Goal: Task Accomplishment & Management: Manage account settings

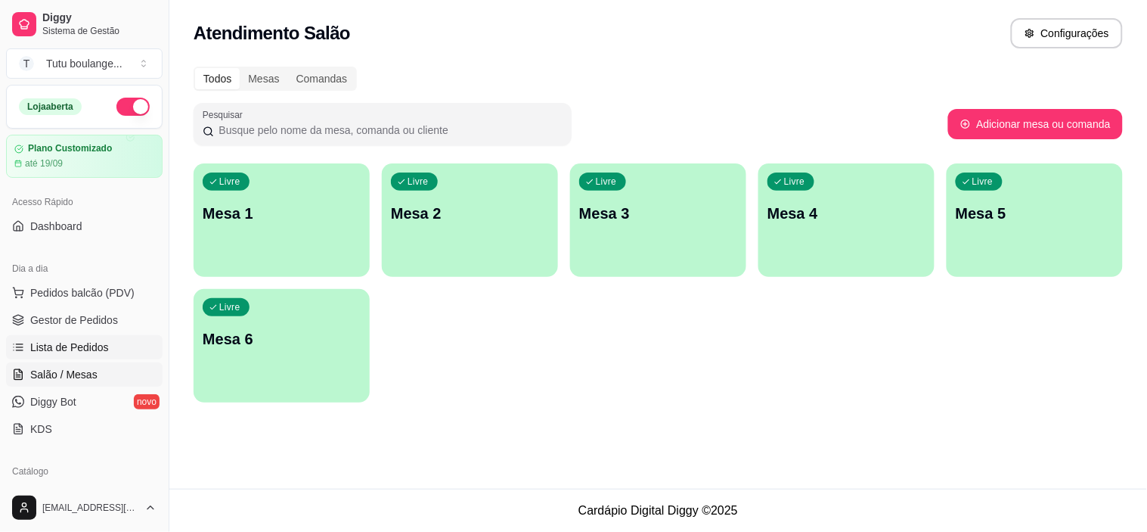
scroll to position [84, 0]
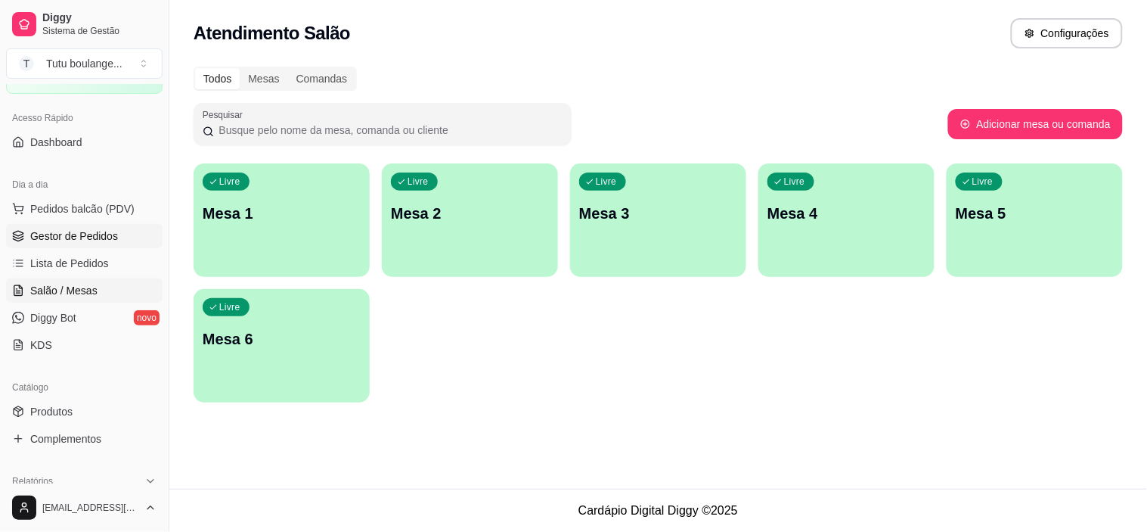
click at [83, 244] on link "Gestor de Pedidos" at bounding box center [84, 236] width 157 height 24
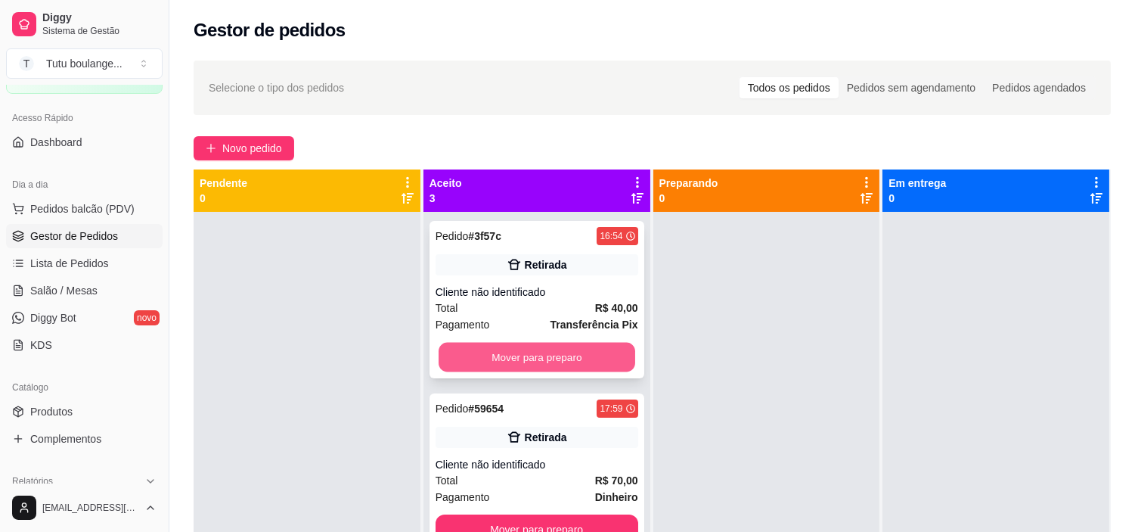
click at [597, 356] on button "Mover para preparo" at bounding box center [537, 357] width 197 height 29
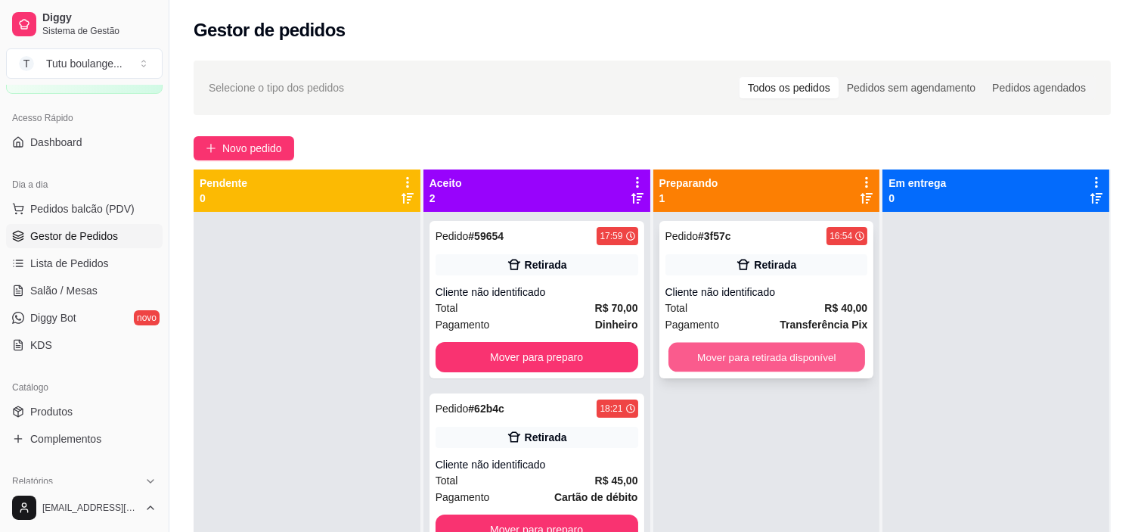
click at [702, 354] on button "Mover para retirada disponível" at bounding box center [767, 357] width 197 height 29
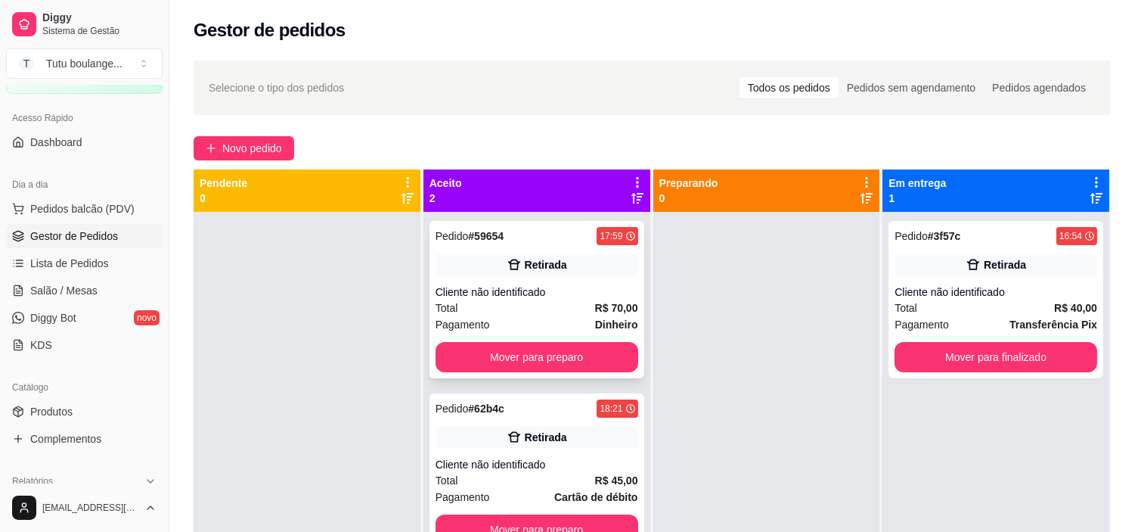
click at [493, 303] on div "Total R$ 70,00" at bounding box center [537, 307] width 203 height 17
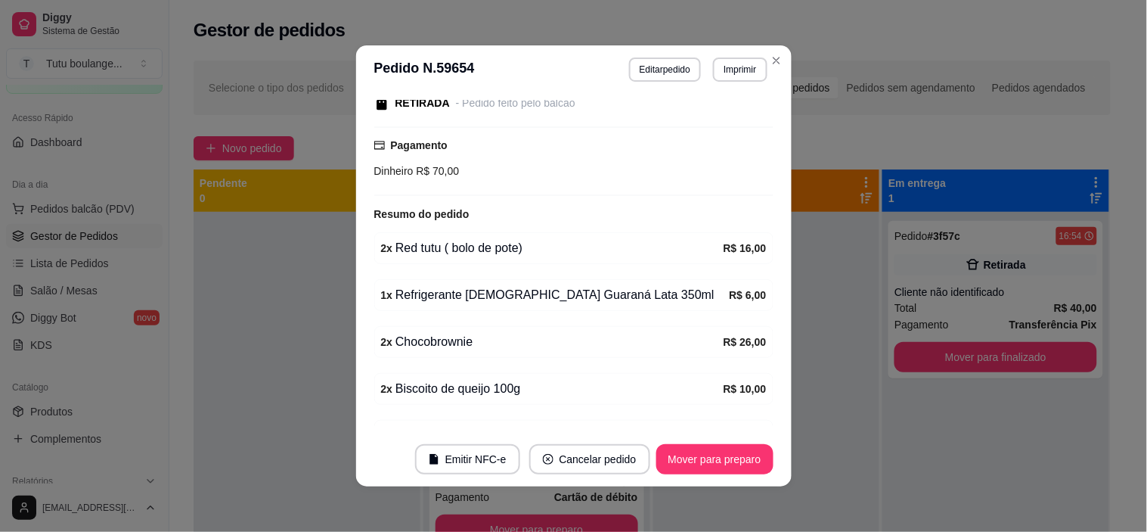
scroll to position [254, 0]
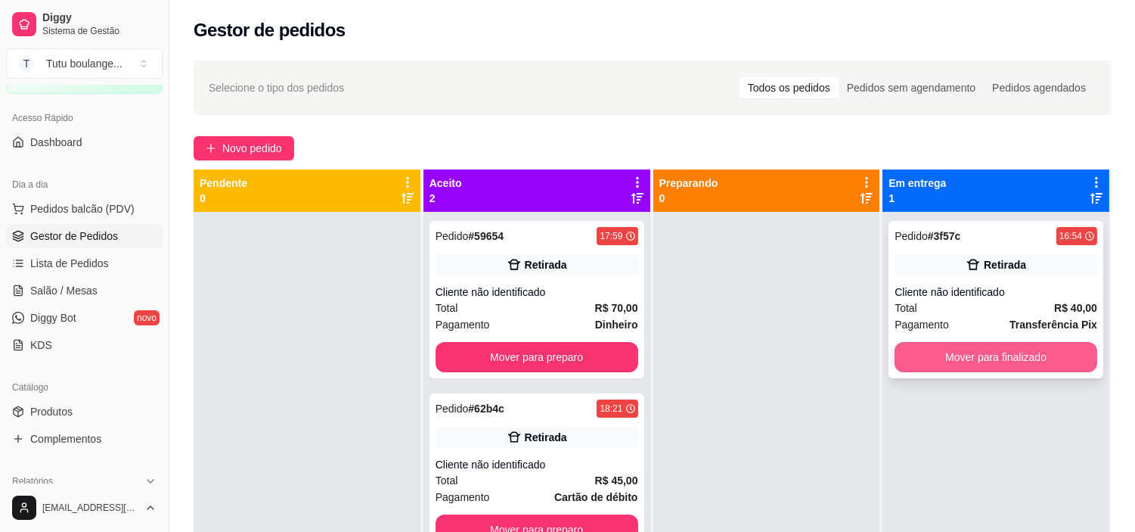
click at [954, 356] on button "Mover para finalizado" at bounding box center [996, 357] width 203 height 30
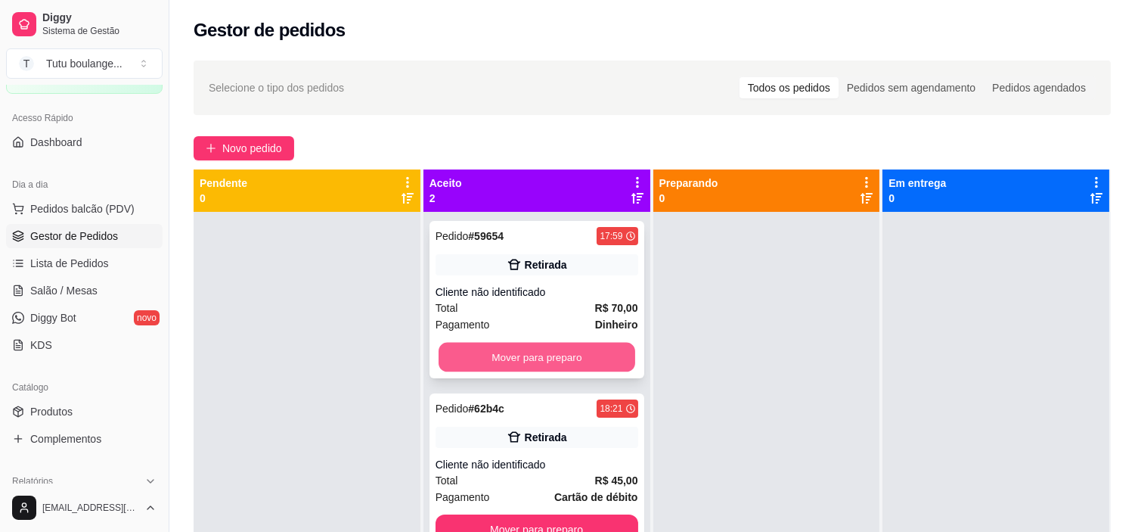
click at [579, 365] on button "Mover para preparo" at bounding box center [537, 357] width 197 height 29
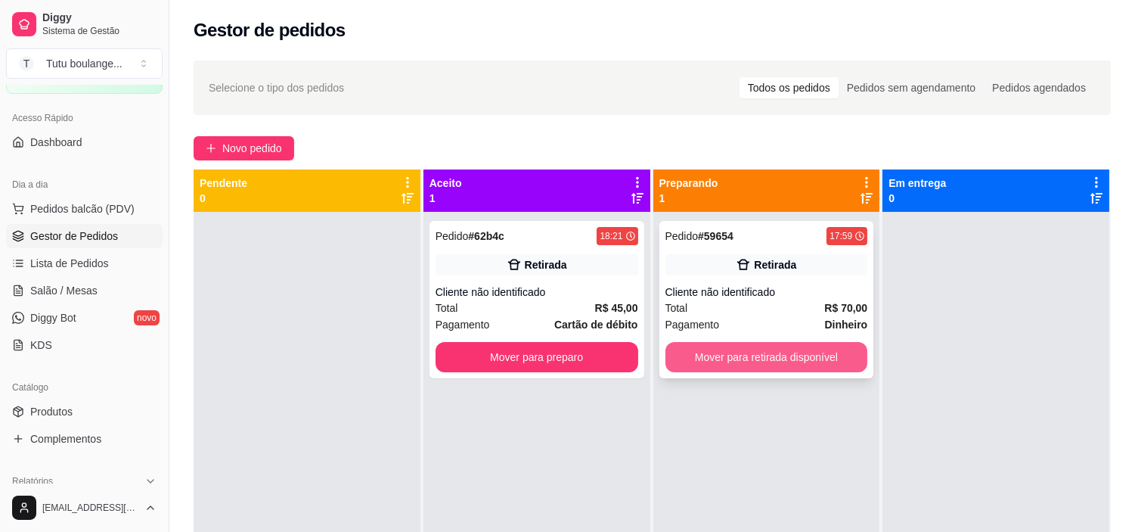
click at [744, 367] on button "Mover para retirada disponível" at bounding box center [767, 357] width 203 height 30
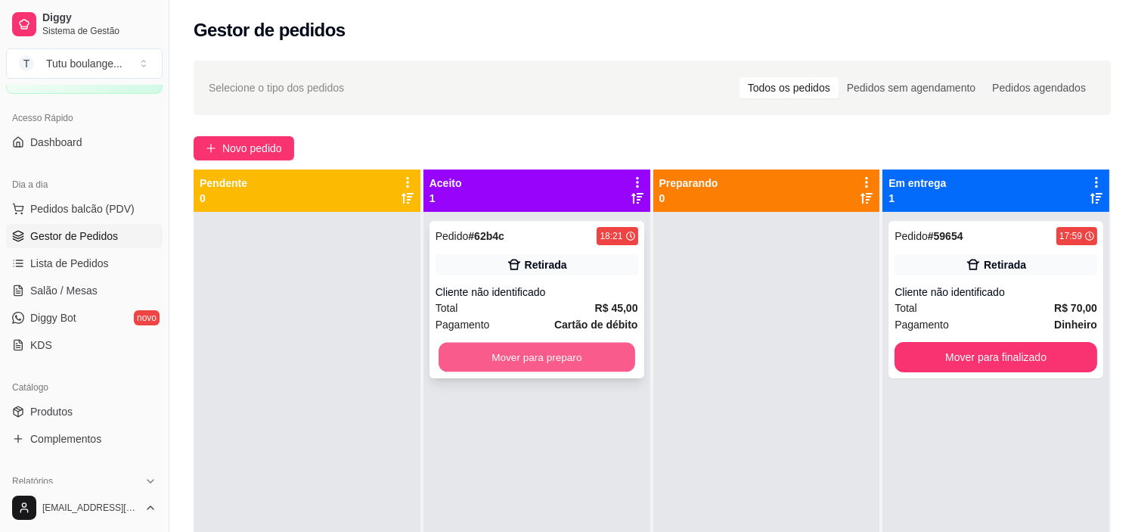
click at [571, 357] on button "Mover para preparo" at bounding box center [537, 357] width 197 height 29
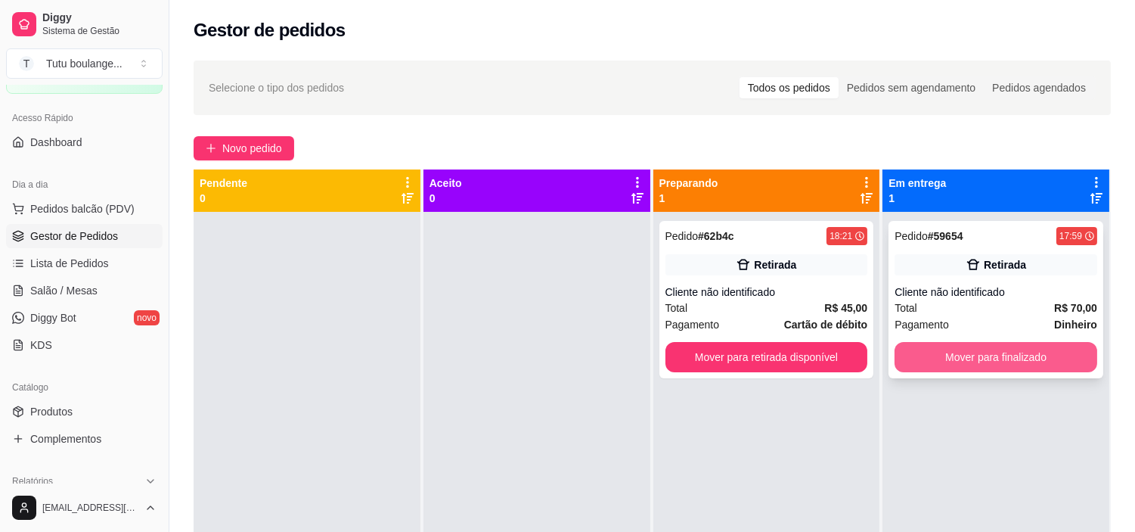
click at [923, 349] on button "Mover para finalizado" at bounding box center [996, 357] width 203 height 30
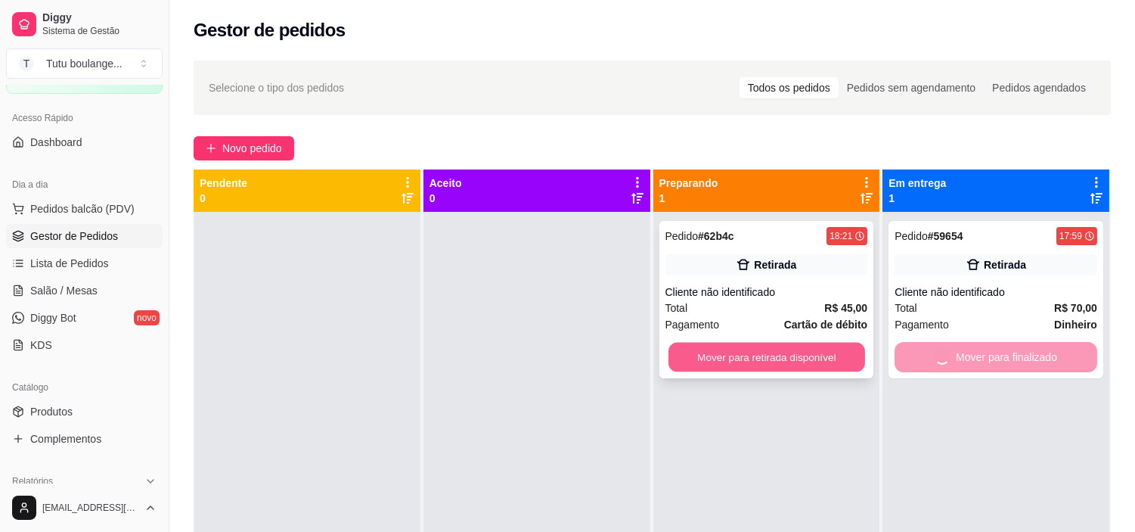
click at [800, 350] on button "Mover para retirada disponível" at bounding box center [767, 357] width 197 height 29
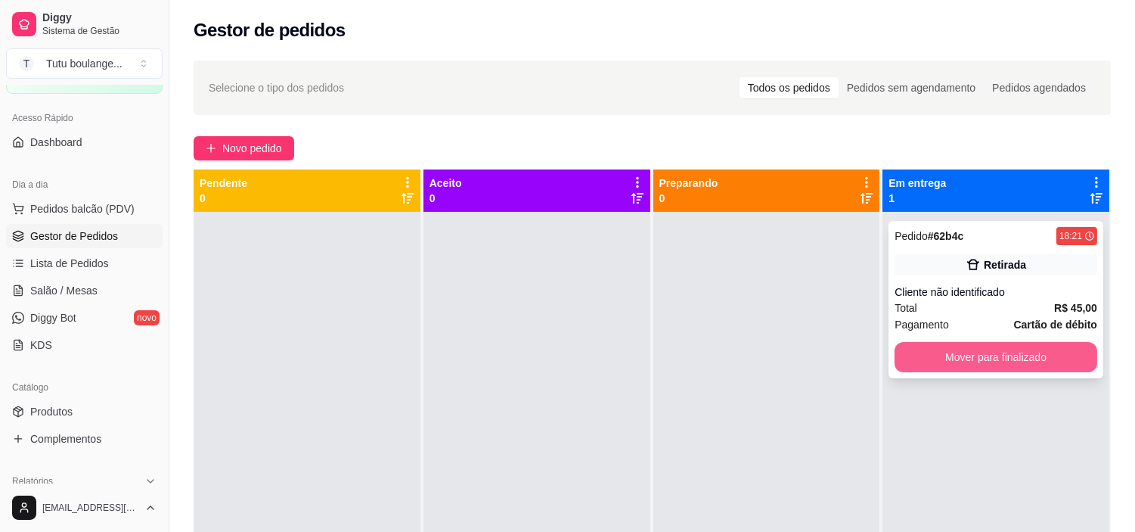
click at [994, 365] on button "Mover para finalizado" at bounding box center [996, 357] width 203 height 30
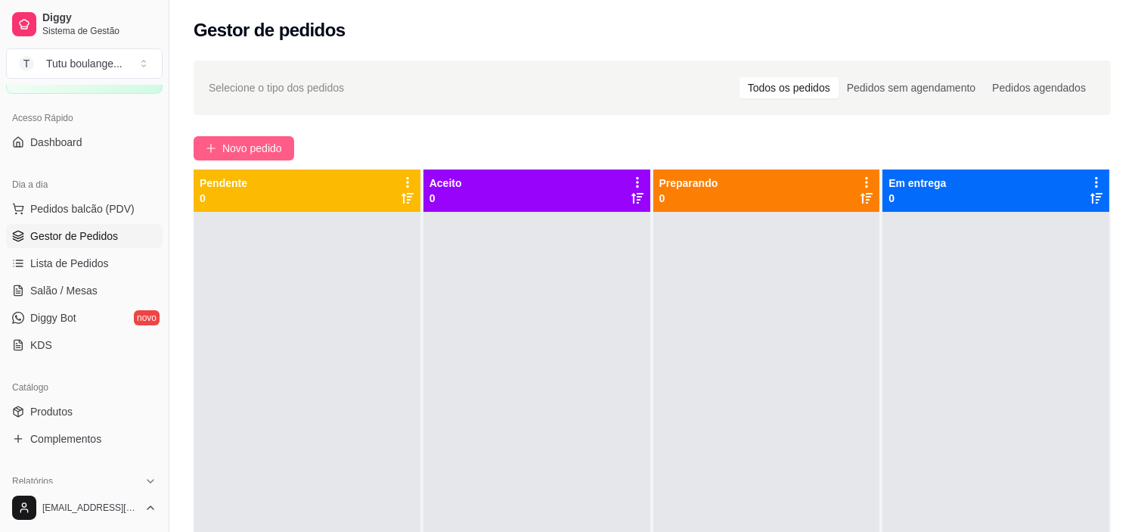
click at [221, 141] on button "Novo pedido" at bounding box center [244, 148] width 101 height 24
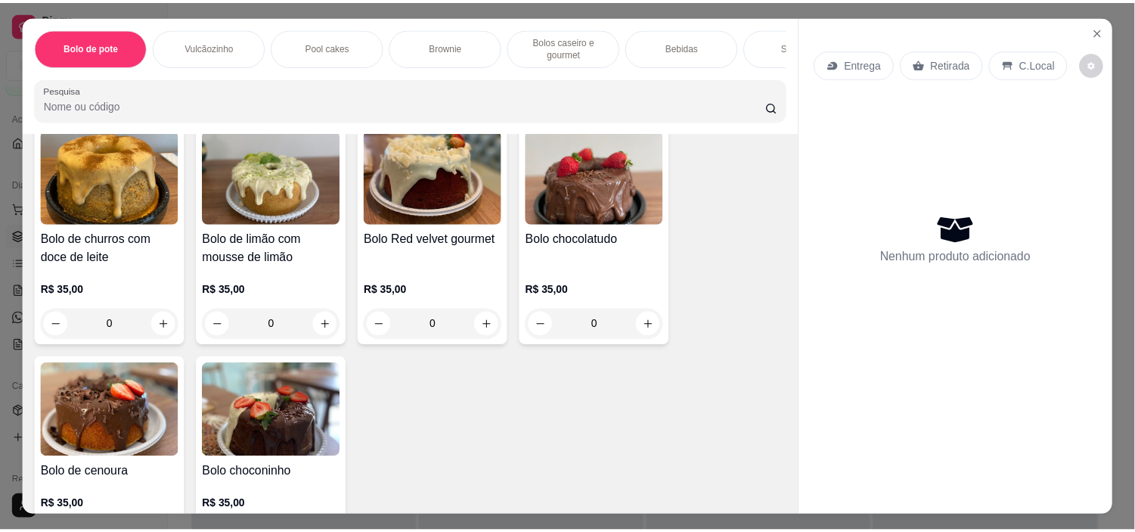
scroll to position [1596, 0]
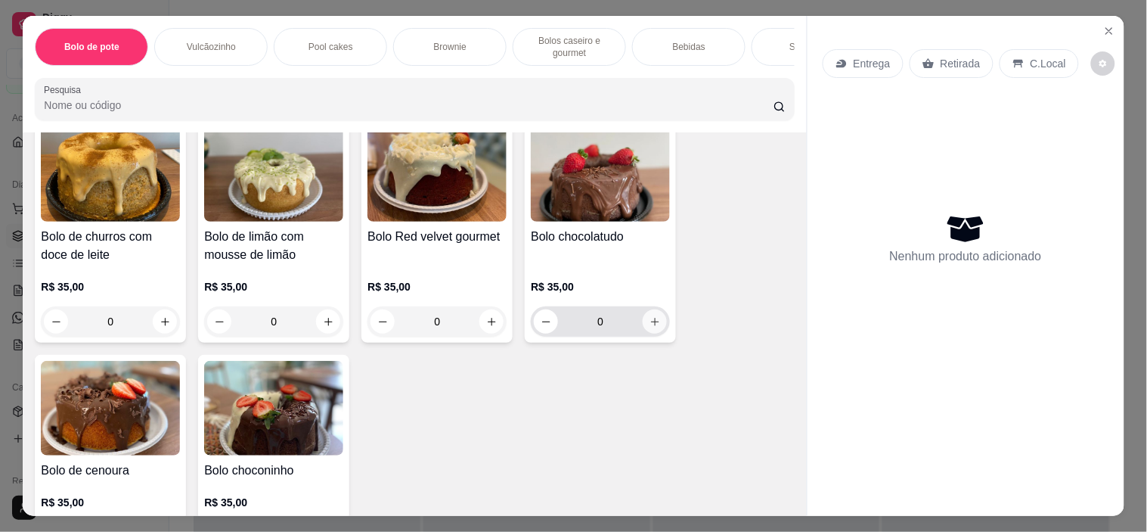
click at [650, 327] on icon "increase-product-quantity" at bounding box center [655, 321] width 11 height 11
type input "2"
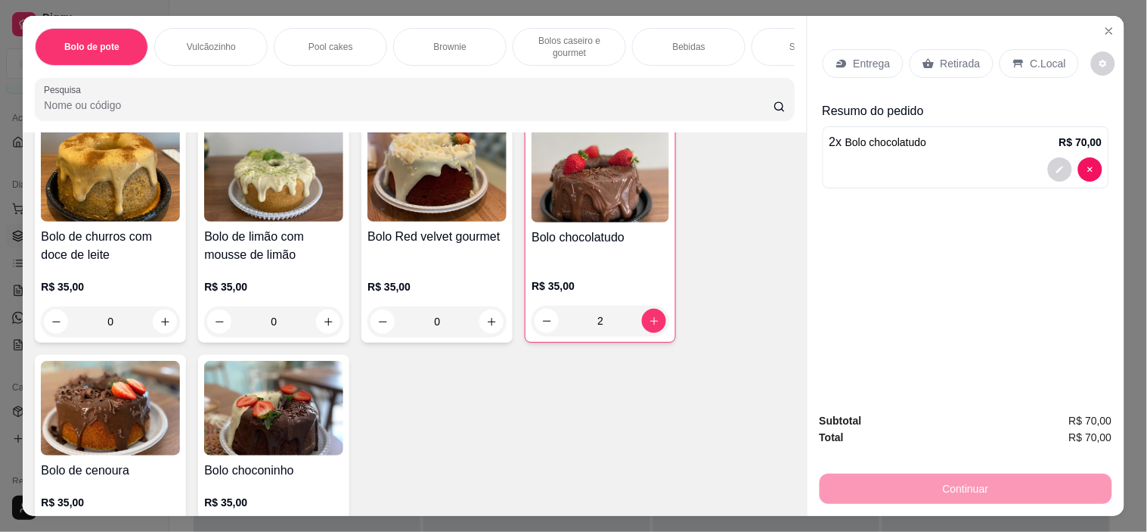
click at [948, 58] on p "Retirada" at bounding box center [961, 63] width 40 height 15
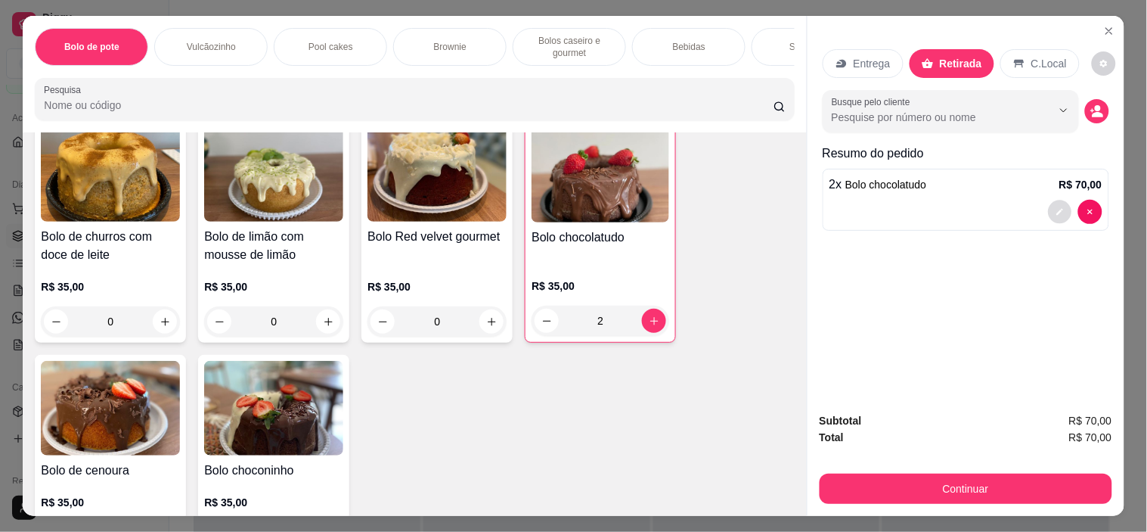
click at [1056, 207] on icon "decrease-product-quantity" at bounding box center [1060, 211] width 9 height 9
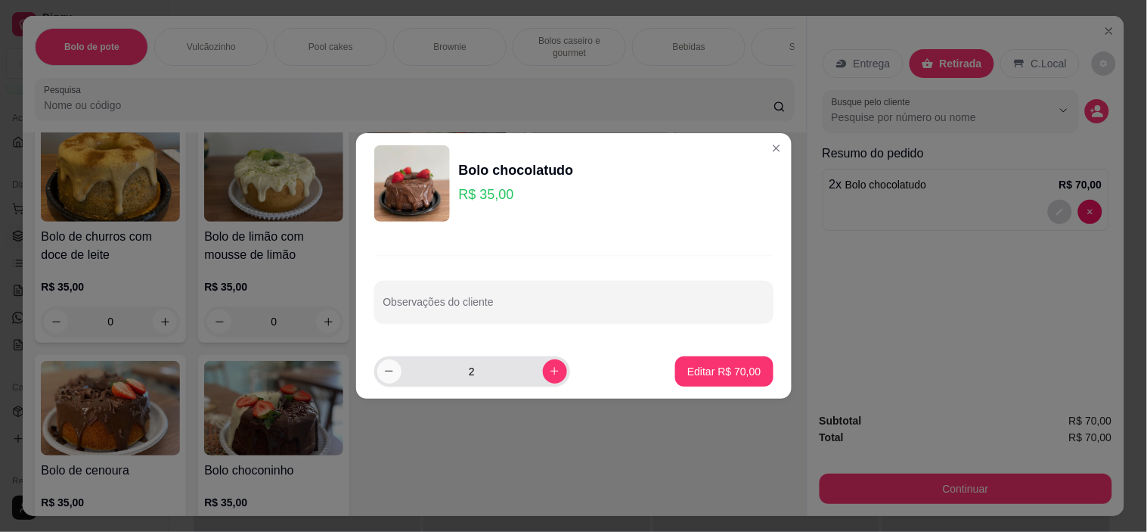
click at [391, 367] on icon "decrease-product-quantity" at bounding box center [388, 370] width 11 height 11
click at [549, 368] on icon "increase-product-quantity" at bounding box center [554, 370] width 11 height 11
type input "1"
click at [715, 371] on p "Editar R$ 35,00" at bounding box center [724, 371] width 71 height 14
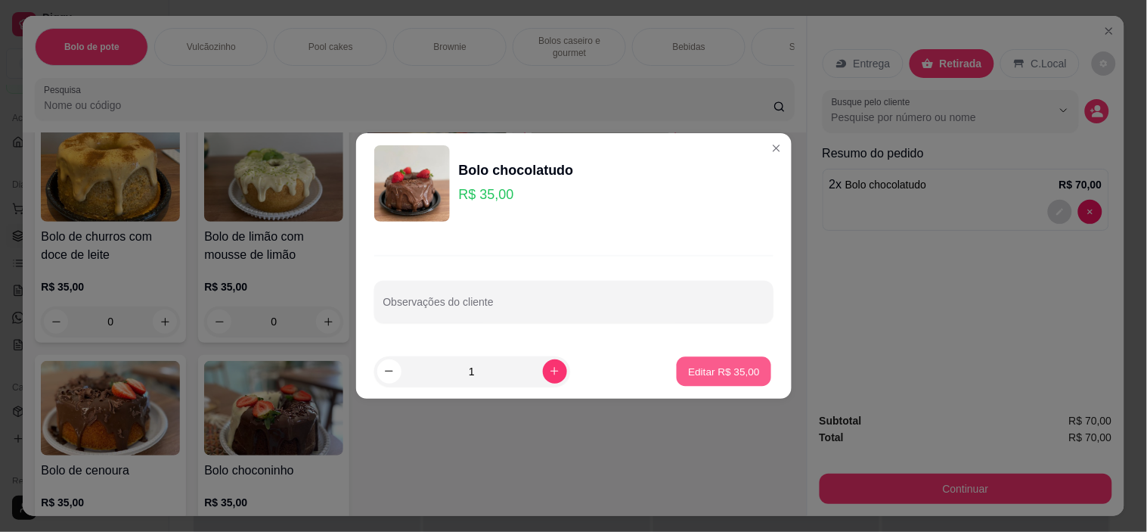
type input "1"
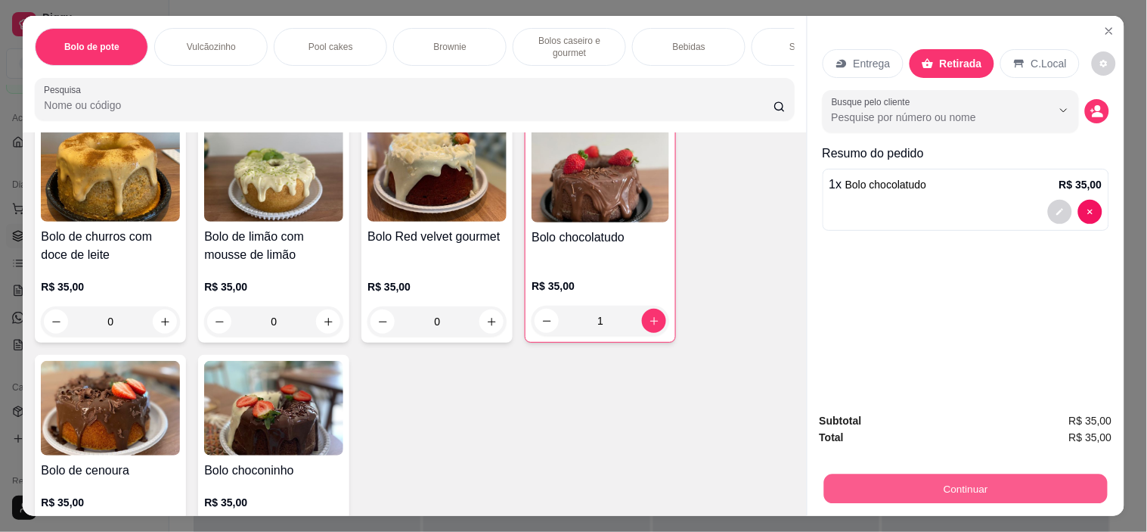
click at [956, 482] on button "Continuar" at bounding box center [966, 488] width 284 height 29
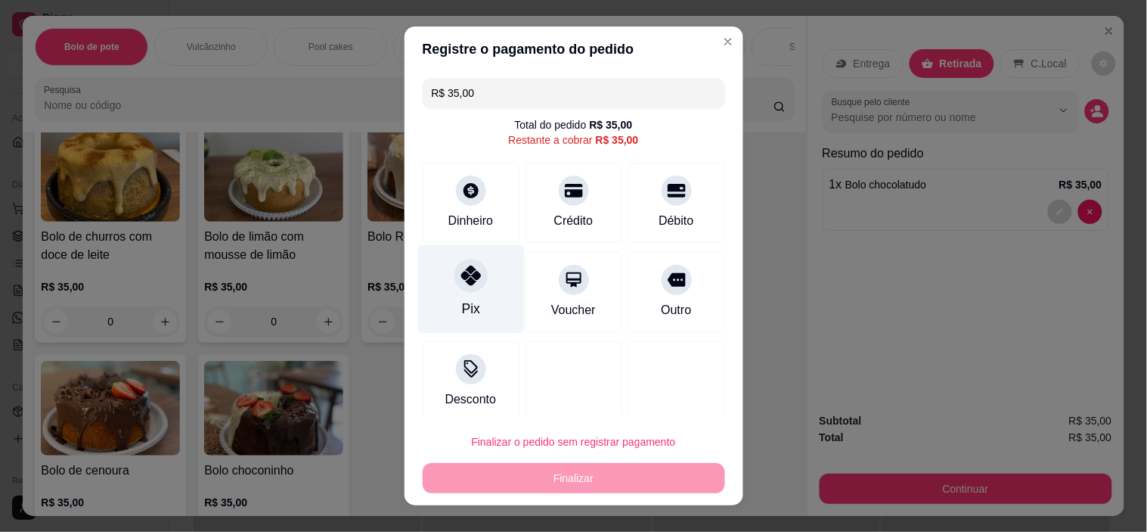
click at [473, 271] on div at bounding box center [471, 275] width 33 height 33
type input "R$ 0,00"
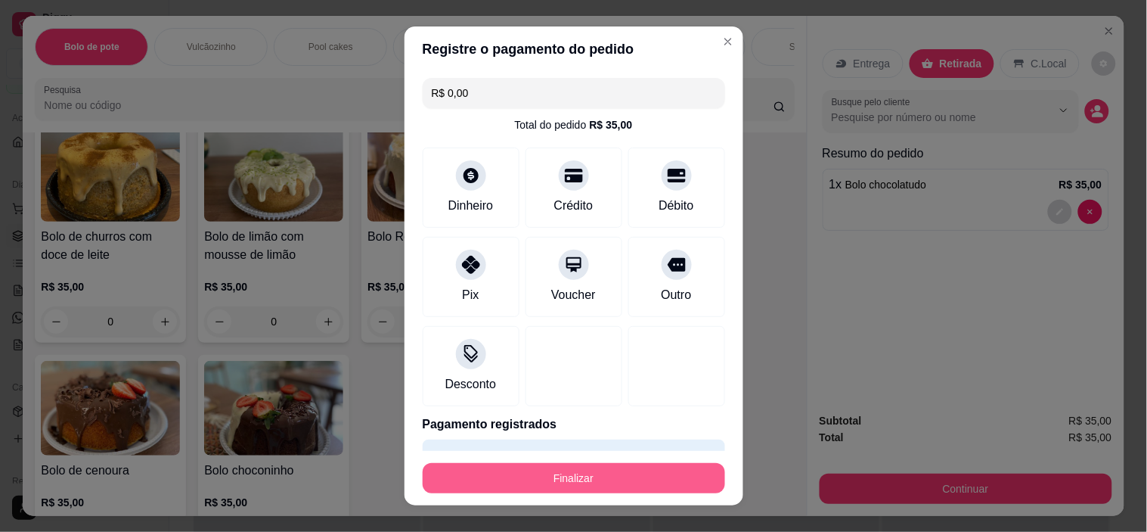
click at [593, 485] on button "Finalizar" at bounding box center [574, 478] width 303 height 30
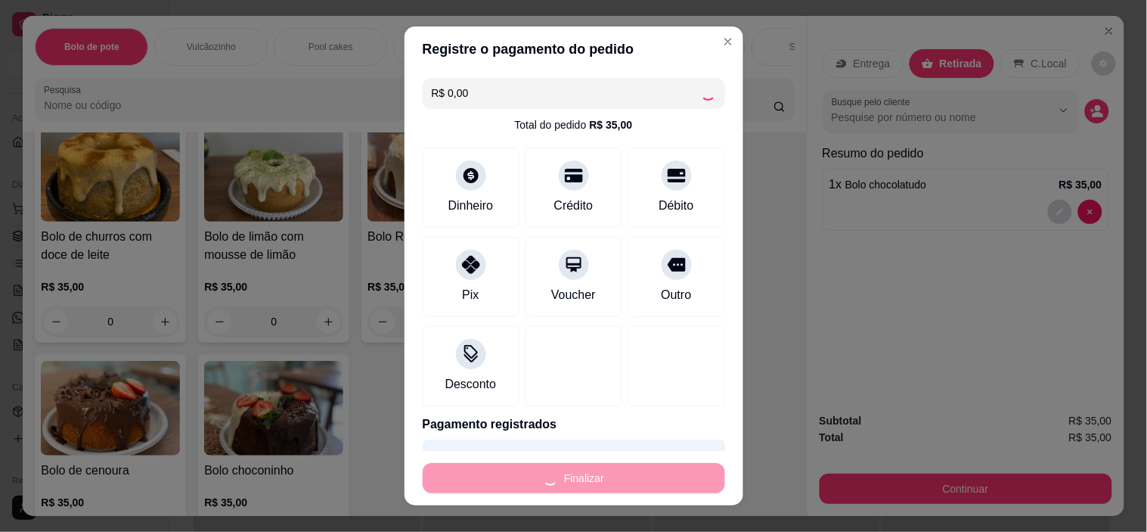
type input "0"
type input "-R$ 35,00"
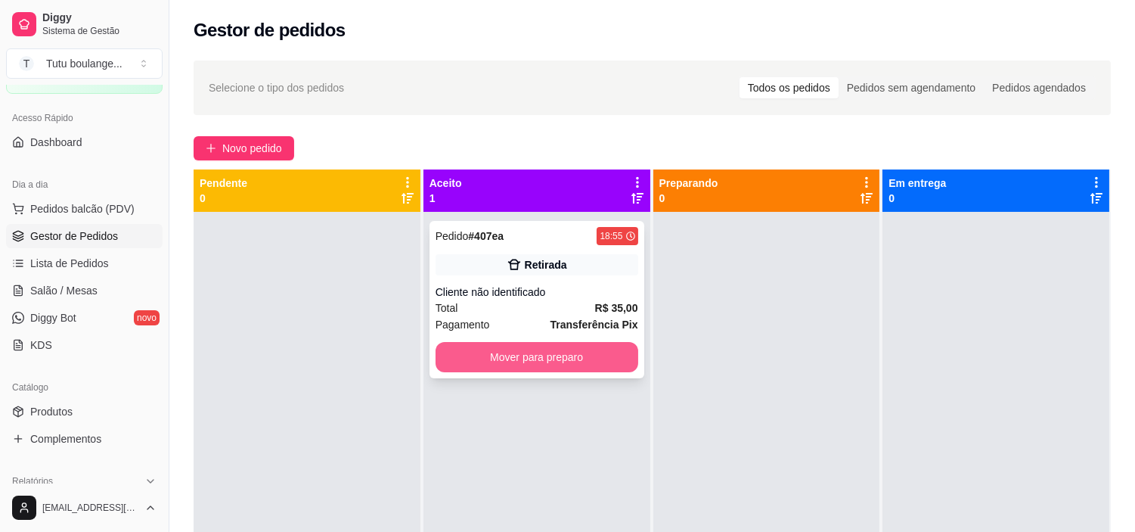
click at [579, 352] on button "Mover para preparo" at bounding box center [537, 357] width 203 height 30
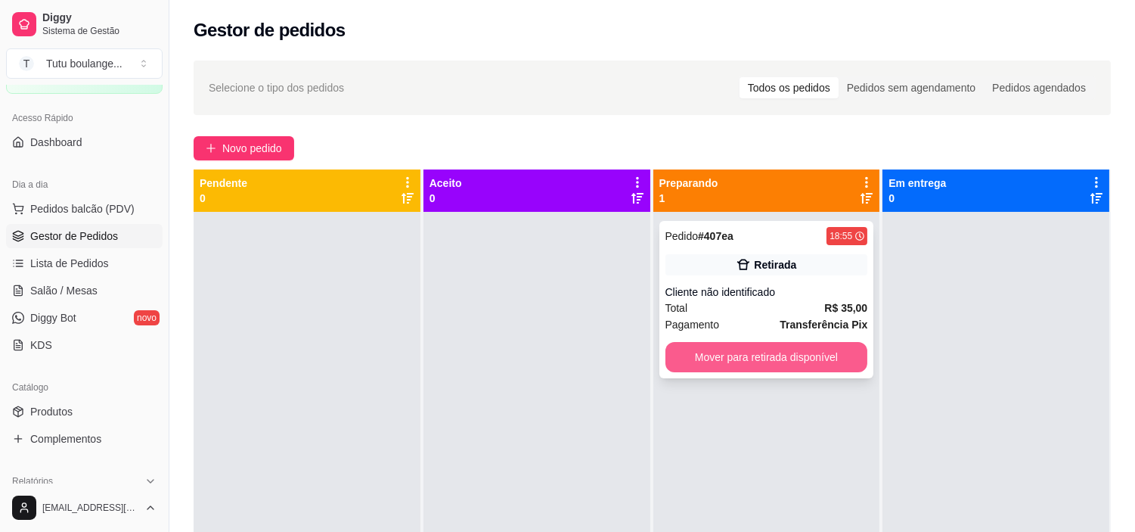
click at [796, 361] on button "Mover para retirada disponível" at bounding box center [767, 357] width 203 height 30
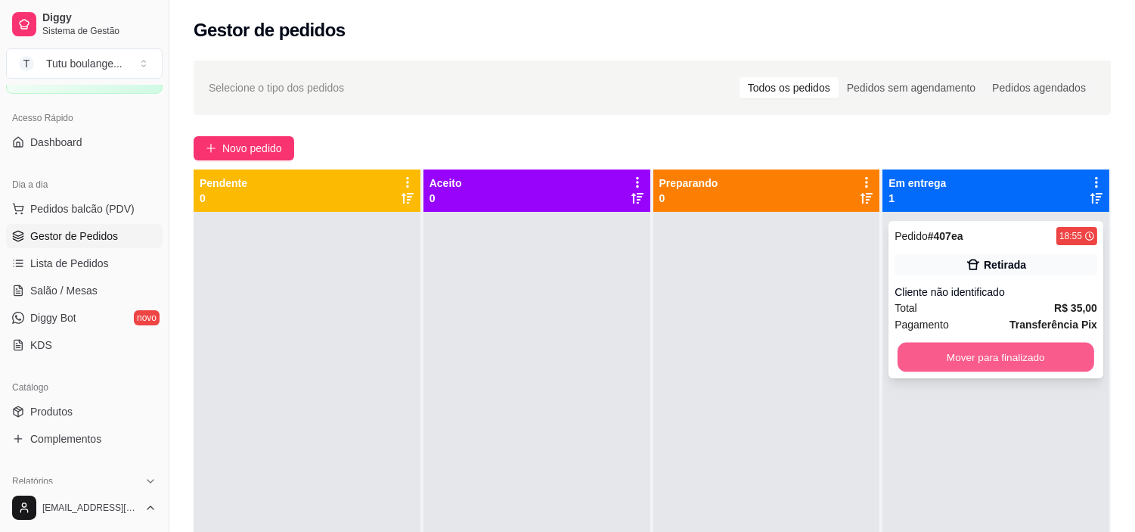
click at [1021, 353] on button "Mover para finalizado" at bounding box center [996, 357] width 197 height 29
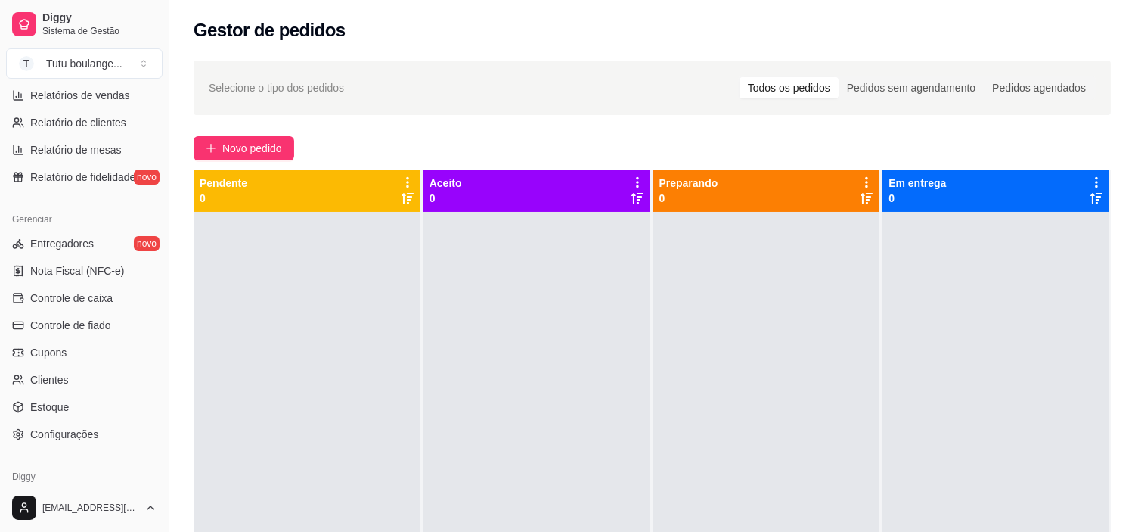
scroll to position [504, 0]
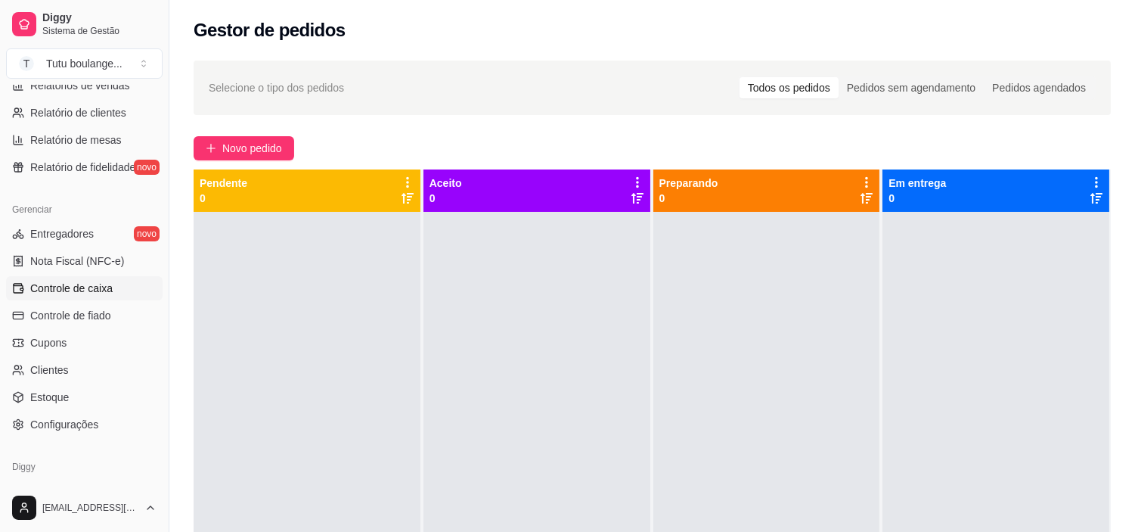
click at [99, 290] on span "Controle de caixa" at bounding box center [71, 288] width 82 height 15
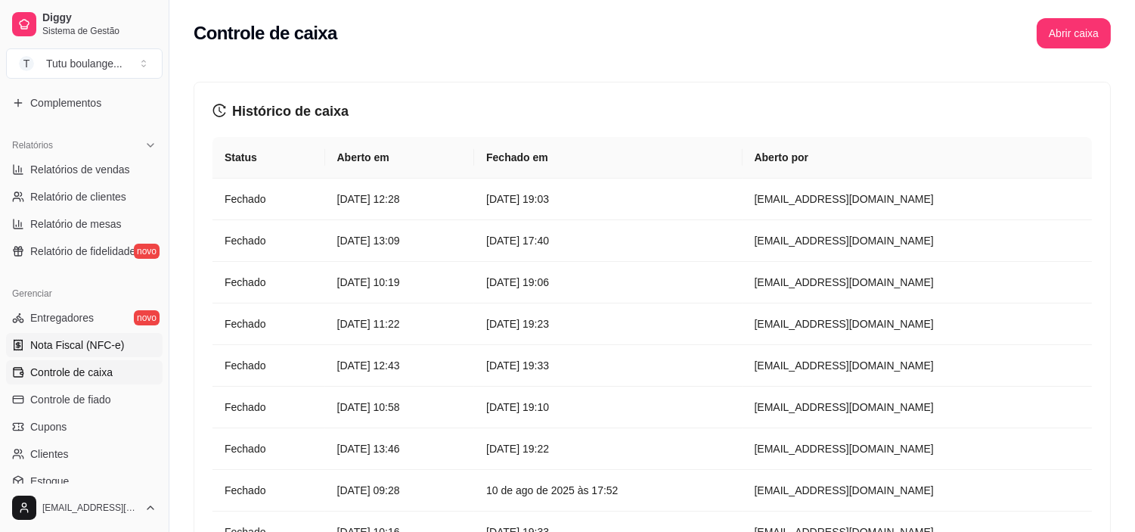
scroll to position [336, 0]
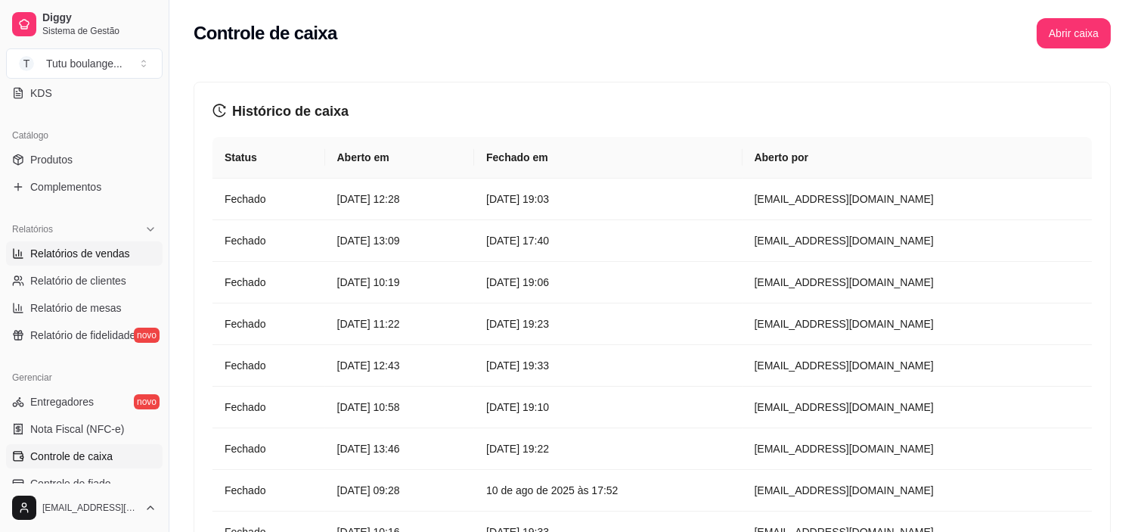
click at [88, 255] on span "Relatórios de vendas" at bounding box center [80, 253] width 100 height 15
select select "ALL"
select select "0"
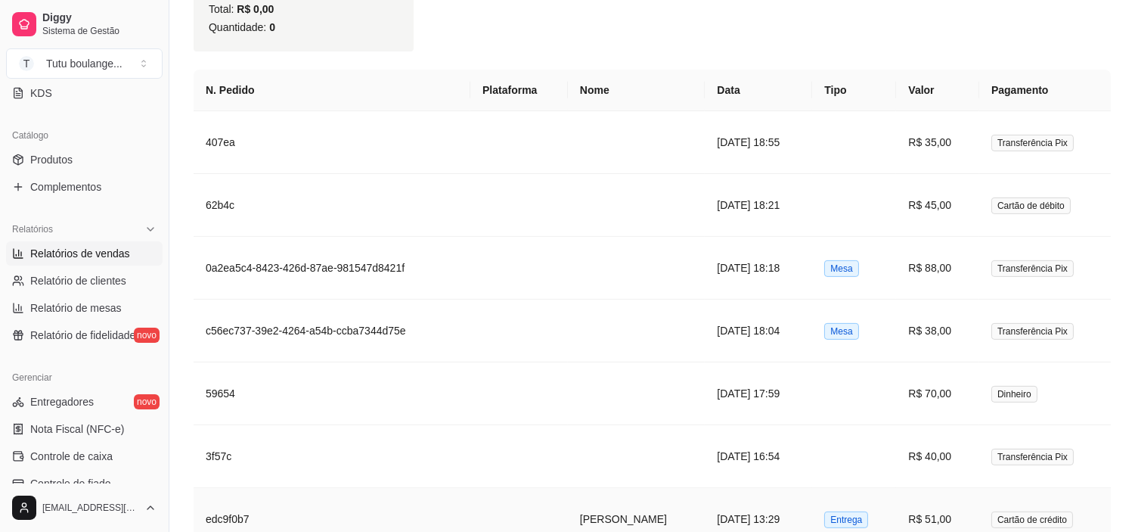
scroll to position [1019, 0]
